Goal: Navigation & Orientation: Find specific page/section

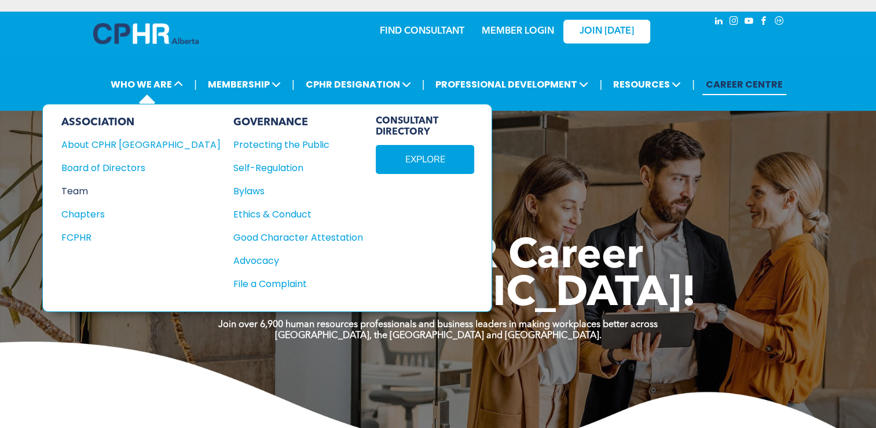
click at [83, 184] on div "Team" at bounding box center [133, 191] width 144 height 14
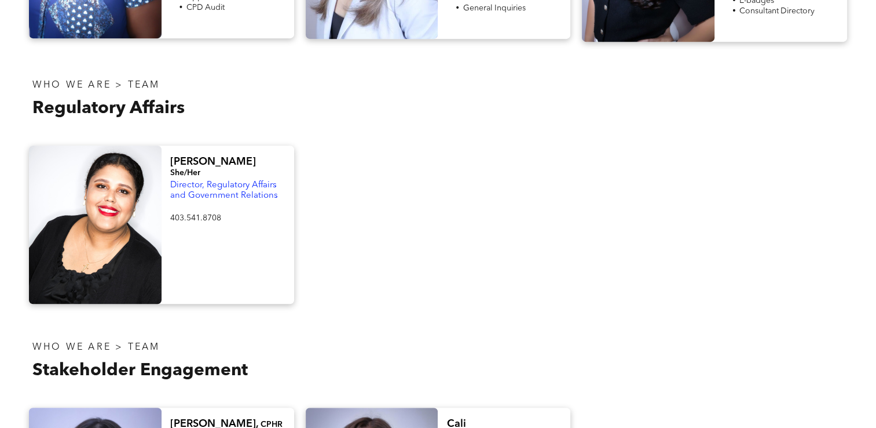
scroll to position [579, 0]
